Goal: Communication & Community: Answer question/provide support

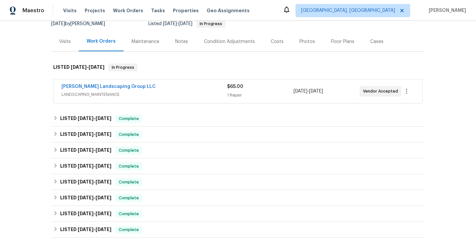
scroll to position [74, 0]
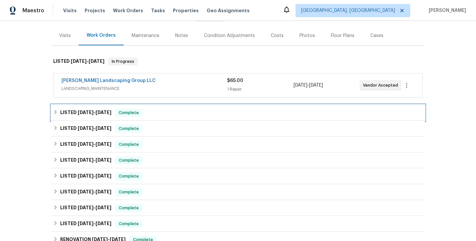
click at [162, 111] on div "LISTED [DATE] - [DATE] Complete" at bounding box center [237, 113] width 369 height 8
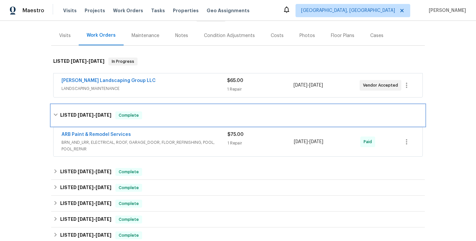
click at [162, 111] on div "LISTED [DATE] - [DATE] Complete" at bounding box center [237, 115] width 373 height 21
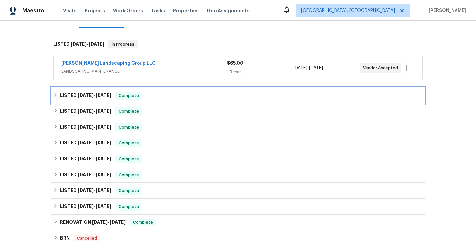
scroll to position [100, 0]
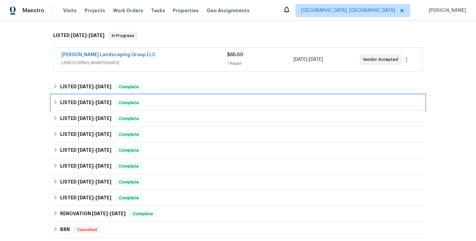
click at [159, 102] on div "LISTED [DATE] - [DATE] Complete" at bounding box center [237, 103] width 369 height 8
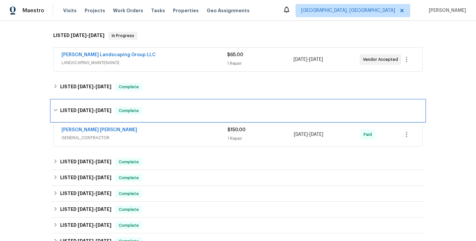
click at [159, 102] on div "LISTED [DATE] - [DATE] Complete" at bounding box center [237, 110] width 373 height 21
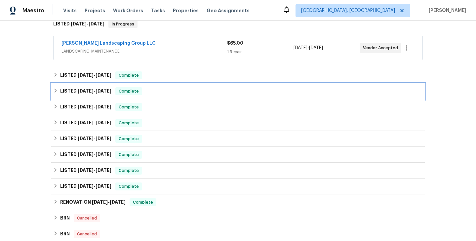
scroll to position [114, 0]
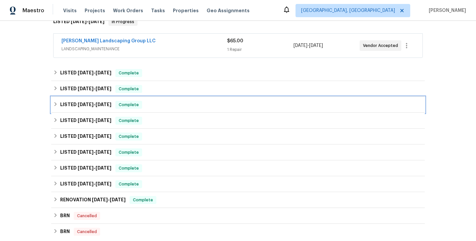
click at [158, 102] on div "LISTED [DATE] - [DATE] Complete" at bounding box center [237, 105] width 369 height 8
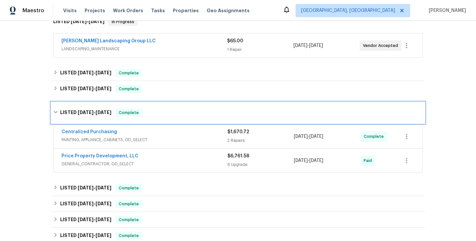
click at [158, 103] on div "LISTED [DATE] - [DATE] Complete" at bounding box center [237, 112] width 373 height 21
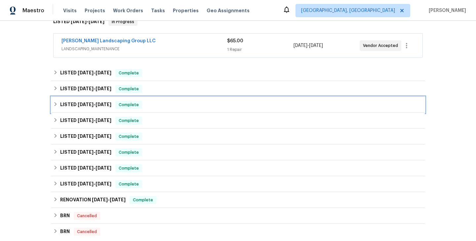
scroll to position [136, 0]
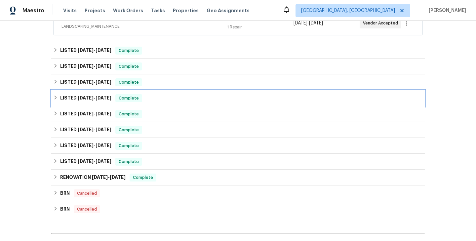
click at [154, 97] on div "LISTED [DATE] - [DATE] Complete" at bounding box center [237, 98] width 369 height 8
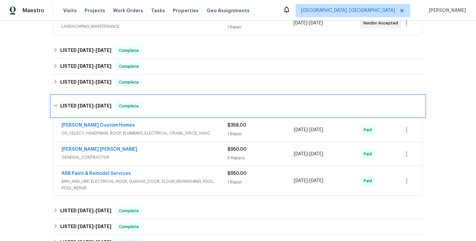
click at [154, 97] on div "LISTED [DATE] - [DATE] Complete" at bounding box center [237, 105] width 373 height 21
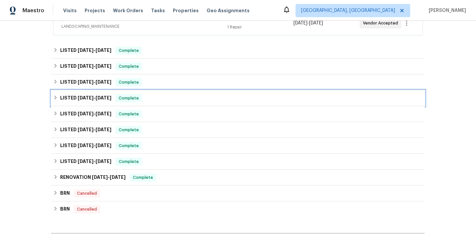
scroll to position [159, 0]
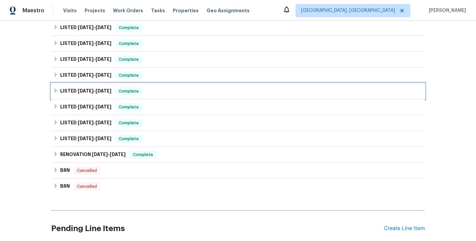
click at [154, 94] on div "LISTED [DATE] - [DATE] Complete" at bounding box center [237, 91] width 369 height 8
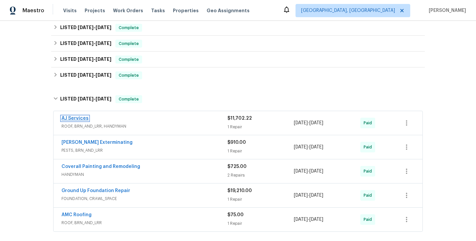
click at [73, 118] on link "AJ Services" at bounding box center [74, 118] width 27 height 5
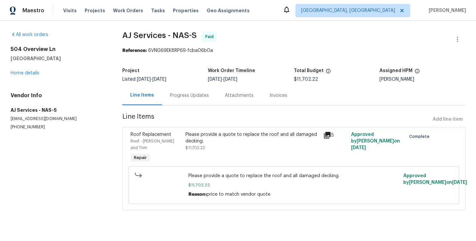
click at [197, 99] on div "Progress Updates" at bounding box center [189, 95] width 55 height 19
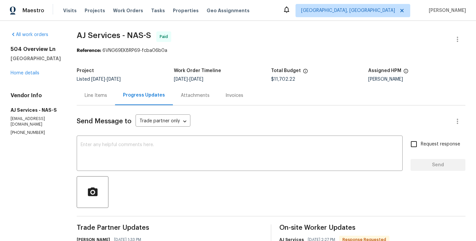
click at [29, 130] on p "[PHONE_NUMBER]" at bounding box center [36, 133] width 50 height 6
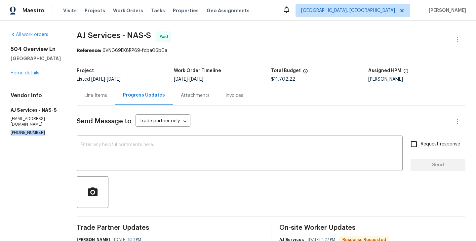
copy p "[PHONE_NUMBER]"
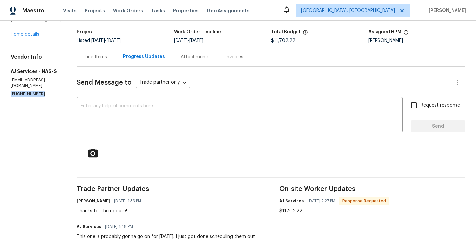
scroll to position [39, 0]
click at [127, 112] on textarea at bounding box center [240, 114] width 318 height 23
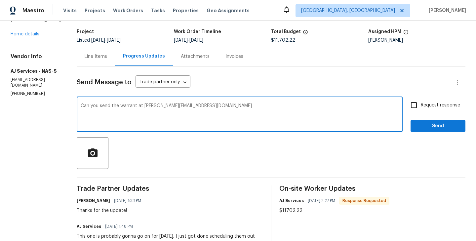
click at [138, 105] on textarea "Can you send the warrant at [PERSON_NAME][EMAIL_ADDRESS][DOMAIN_NAME]" at bounding box center [240, 114] width 318 height 23
type textarea "Can you send the warranty at [PERSON_NAME][EMAIL_ADDRESS][DOMAIN_NAME]"
click at [416, 110] on input "Request response" at bounding box center [414, 105] width 14 height 14
checkbox input "true"
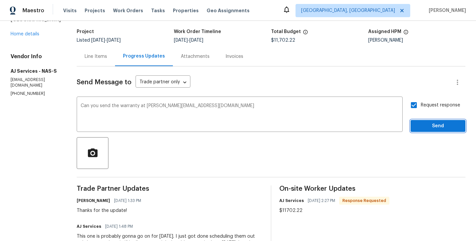
click at [433, 126] on span "Send" at bounding box center [438, 126] width 44 height 8
